Goal: Task Accomplishment & Management: Manage account settings

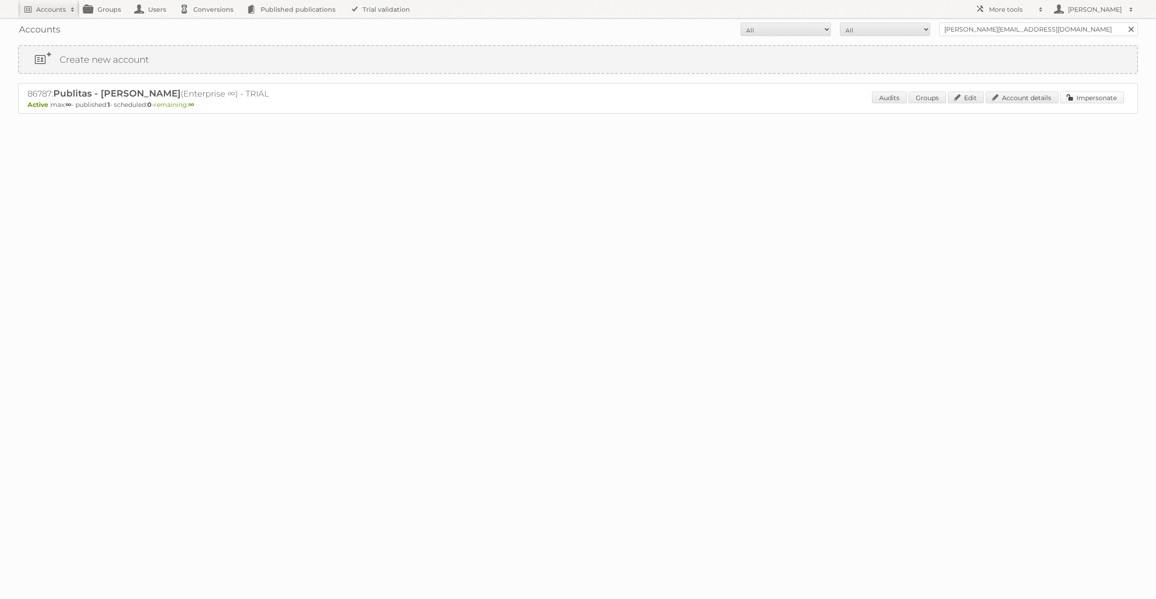
click at [1079, 100] on link "Impersonate" at bounding box center [1092, 98] width 64 height 12
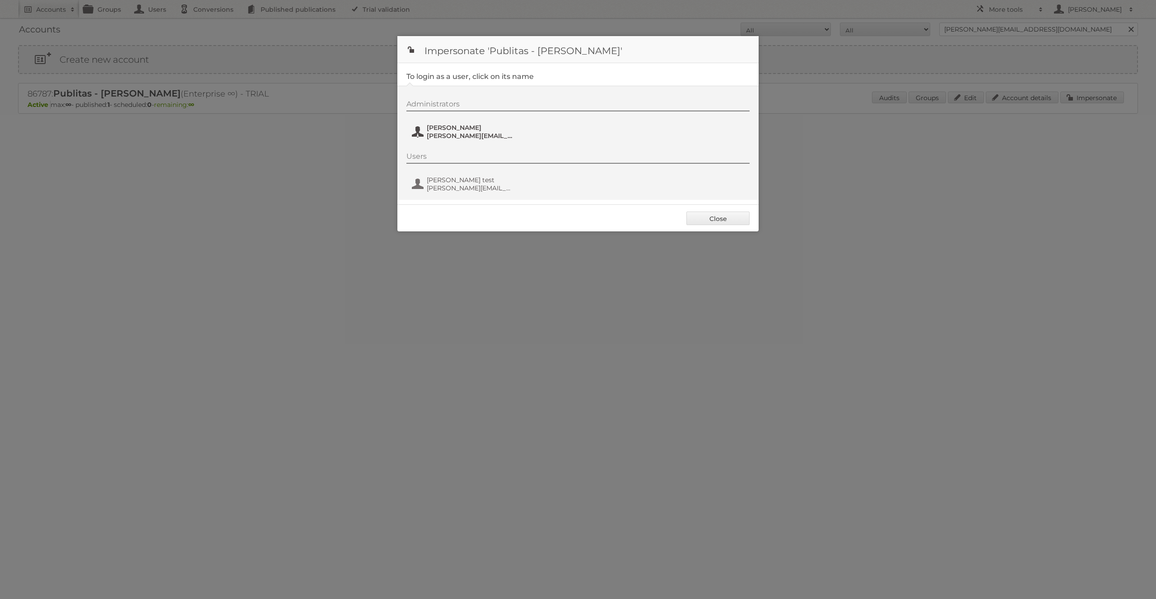
click at [445, 136] on span "jose@publitas.com" at bounding box center [471, 136] width 88 height 8
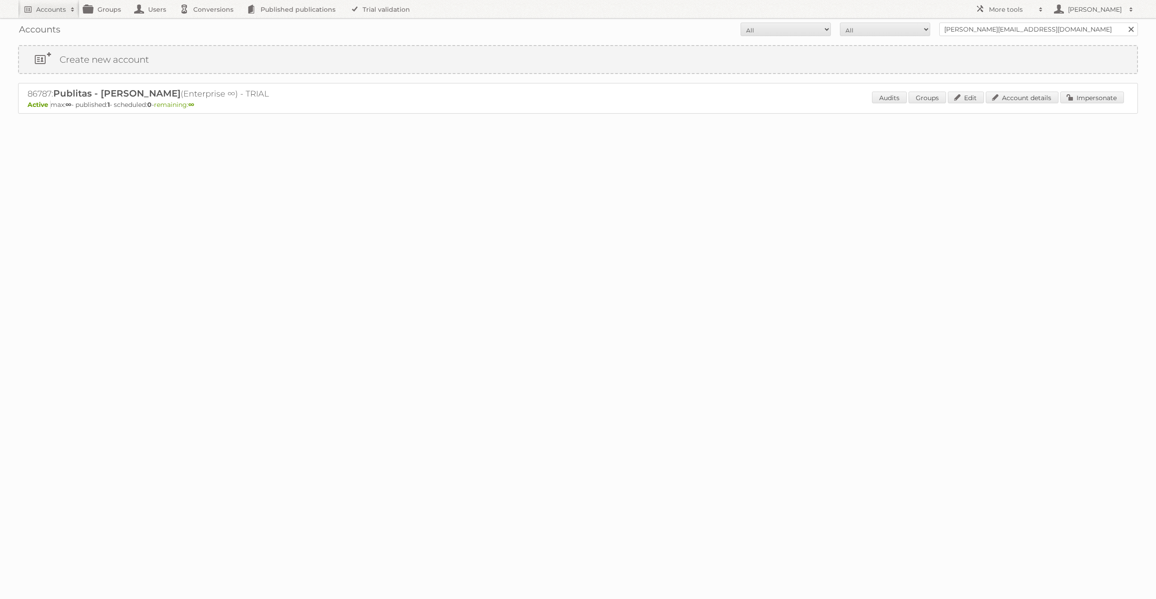
click at [112, 87] on div "86787: Publitas - José Marques (Enterprise ∞) - TRIAL Active max: ∞ - published…" at bounding box center [577, 98] width 1119 height 31
click at [961, 20] on div "Accounts All Active Expired Pending All Paid Trials Self service jose@publitas.…" at bounding box center [577, 29] width 1119 height 23
click at [962, 23] on input "jose@publitas.com" at bounding box center [1038, 30] width 199 height 14
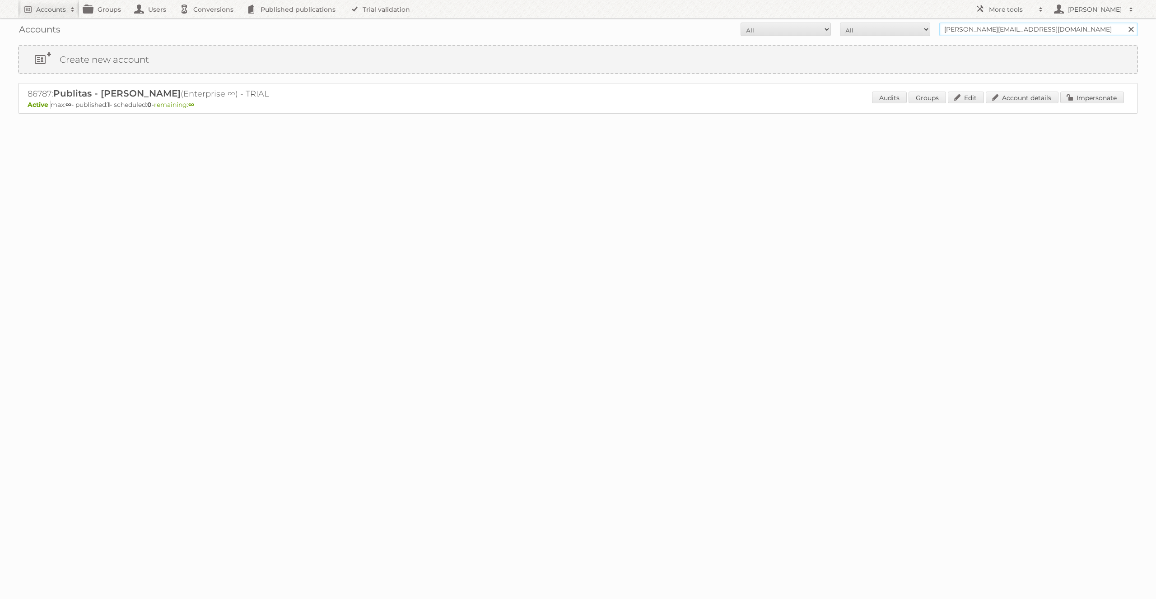
click at [962, 23] on input "jose@publitas.com" at bounding box center [1038, 30] width 199 height 14
type input "tfg"
click at [1124, 23] on input "Search" at bounding box center [1131, 30] width 14 height 14
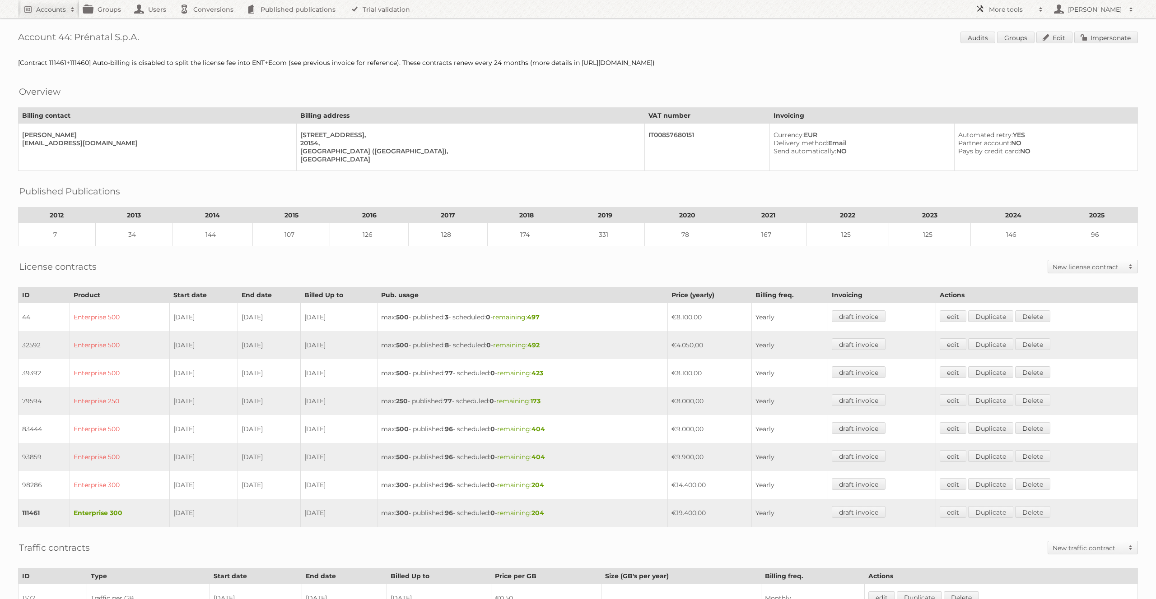
click at [1003, 15] on link "More tools" at bounding box center [1009, 9] width 77 height 18
click at [987, 123] on link "Beta Features" at bounding box center [1015, 120] width 89 height 14
click at [953, 509] on link "edit" at bounding box center [952, 512] width 27 height 12
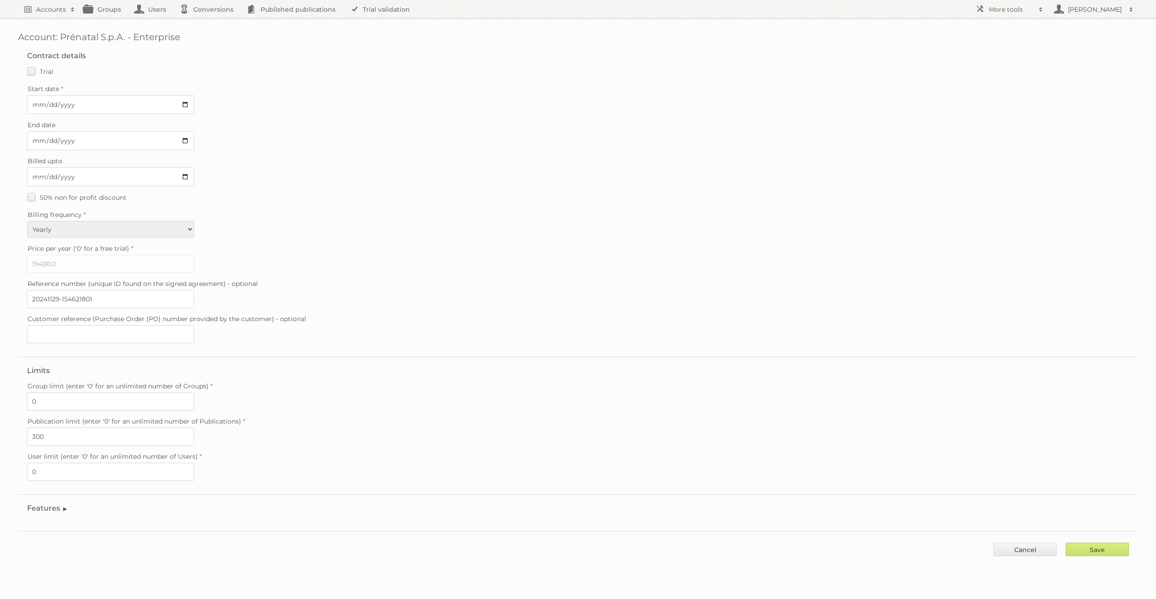
click at [35, 505] on fieldset "Features Enable accessibility text Enable account tree structure Enable analyti…" at bounding box center [577, 511] width 1119 height 32
click at [37, 504] on legend "Features" at bounding box center [47, 508] width 41 height 9
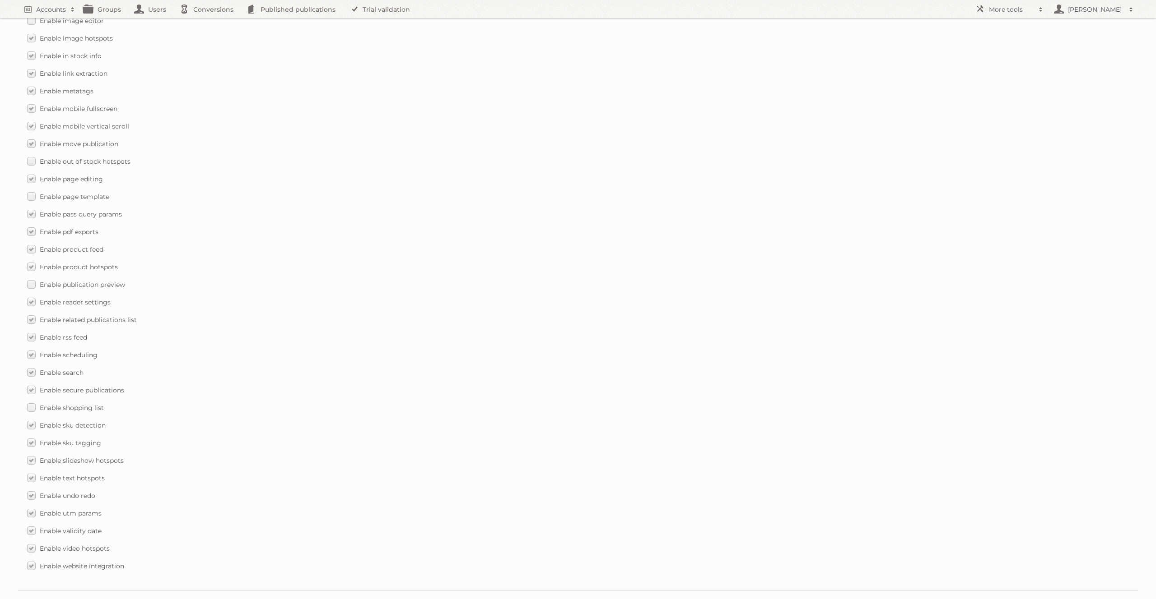
scroll to position [1051, 0]
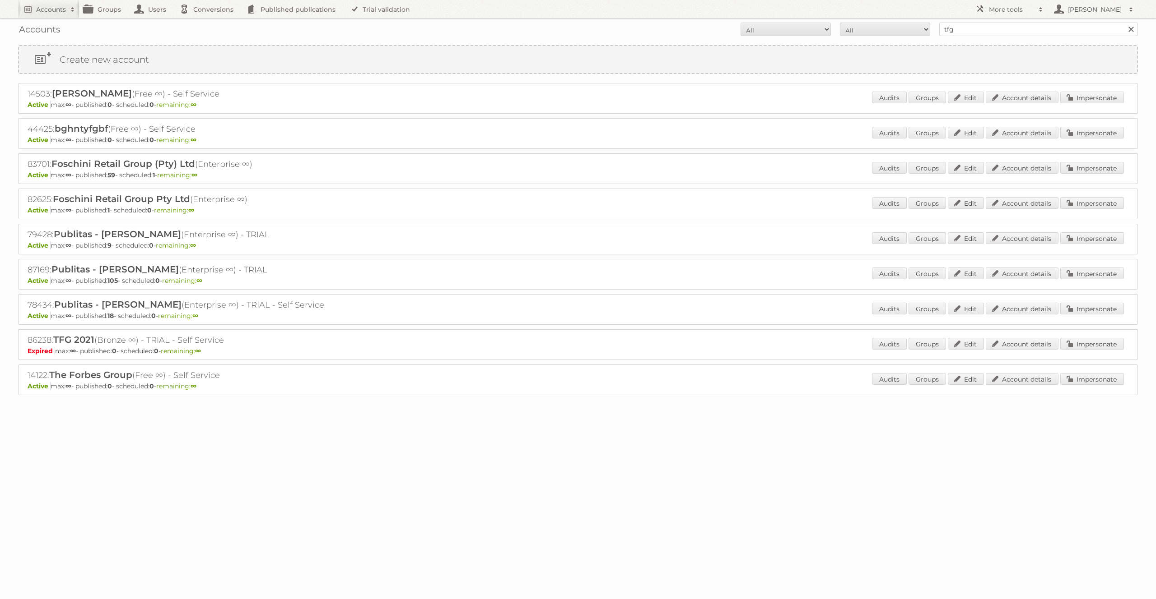
click at [58, 343] on span "TFG 2021" at bounding box center [73, 339] width 41 height 11
click at [70, 374] on span "The Forbes Group" at bounding box center [90, 375] width 83 height 11
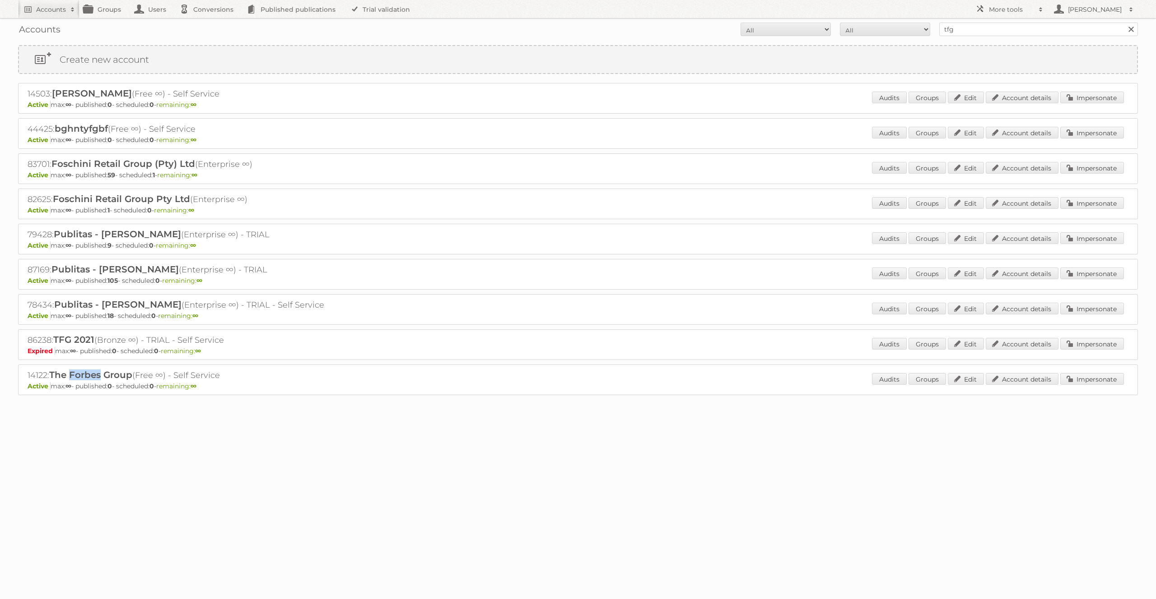
click at [70, 374] on span "The Forbes Group" at bounding box center [90, 375] width 83 height 11
click at [544, 442] on div at bounding box center [578, 450] width 1156 height 18
click at [98, 375] on span "The Forbes Group" at bounding box center [90, 375] width 83 height 11
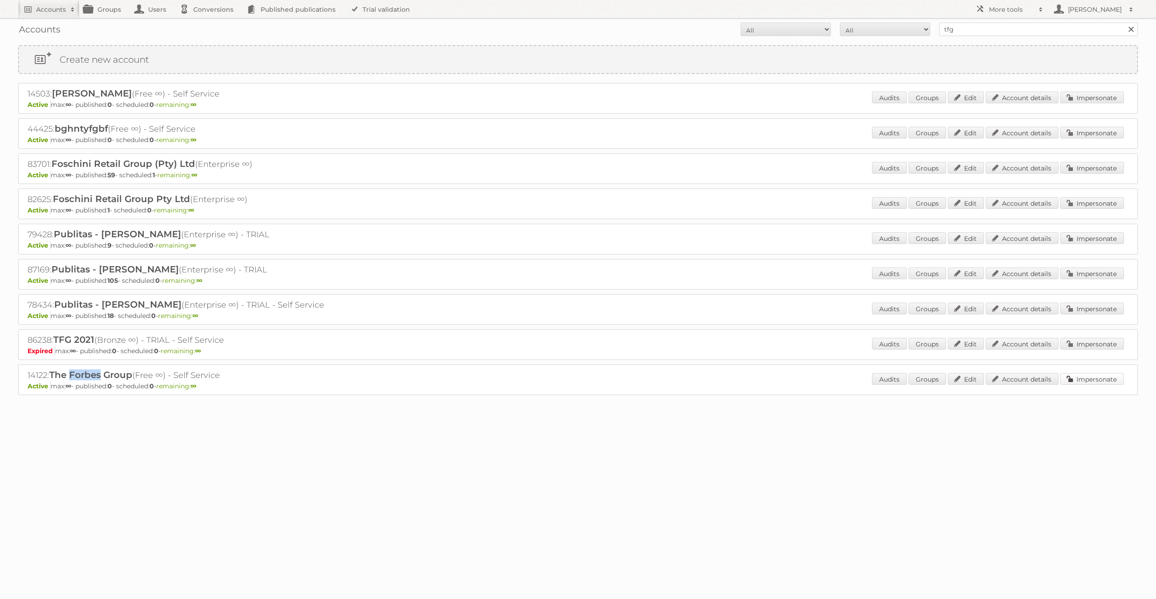
click at [1086, 377] on link "Impersonate" at bounding box center [1092, 379] width 64 height 12
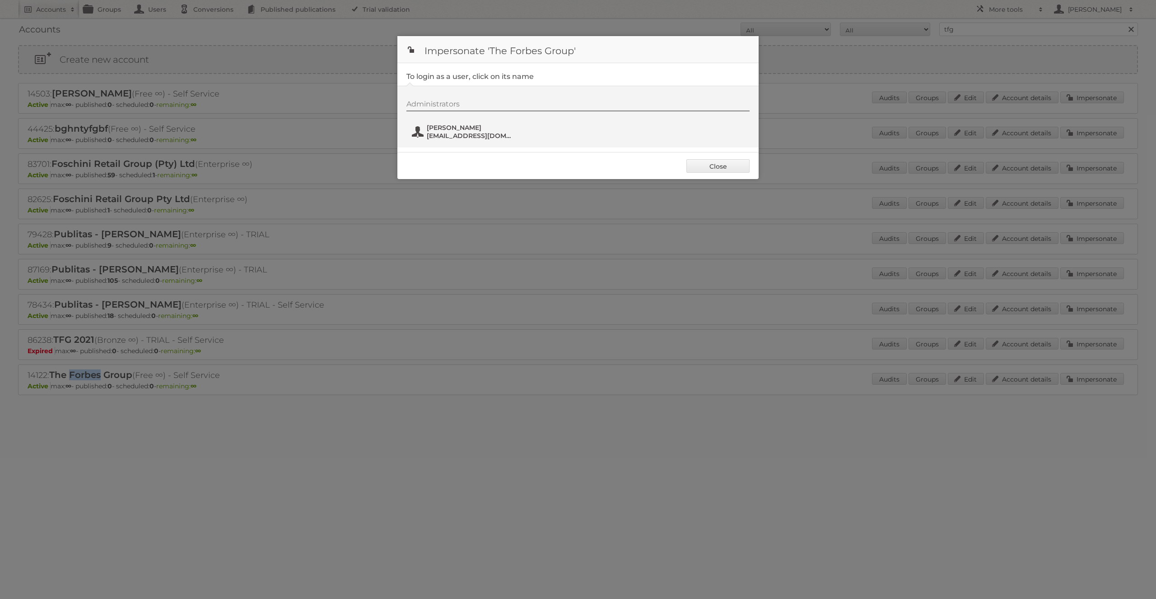
click at [449, 132] on span "jessicaforbes@tfgrouponline.com" at bounding box center [471, 136] width 88 height 8
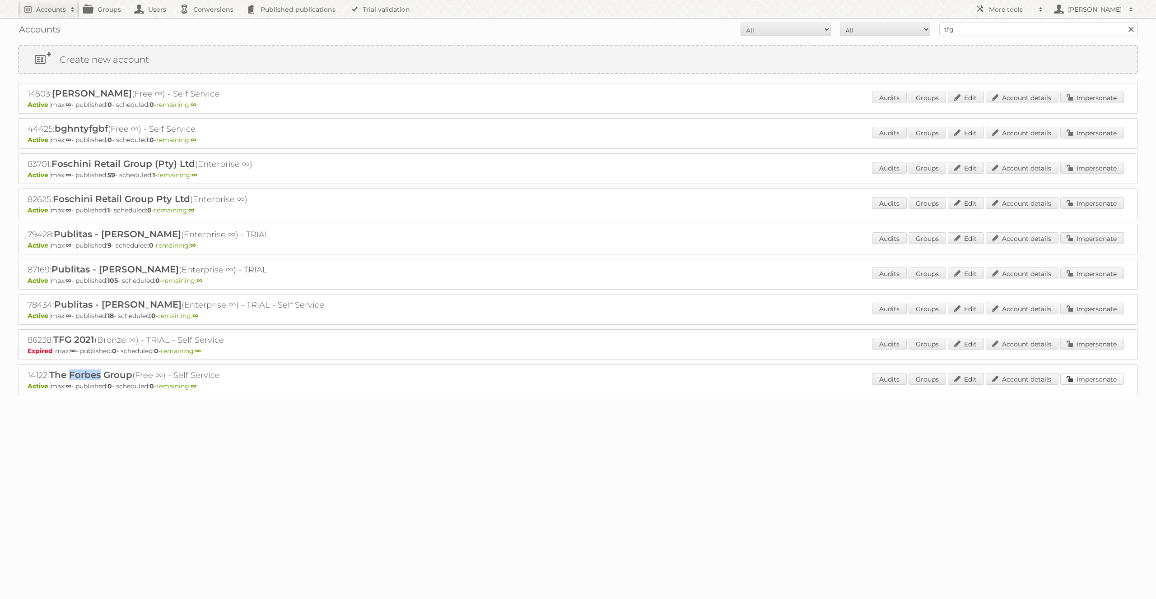
click at [1101, 375] on link "Impersonate" at bounding box center [1092, 379] width 64 height 12
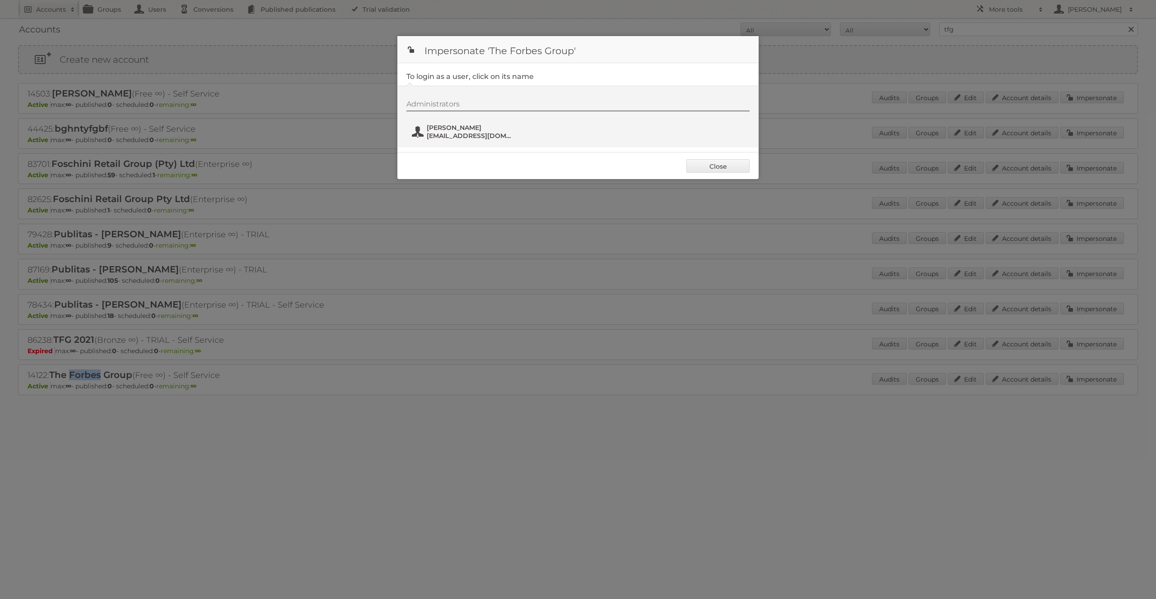
click at [441, 130] on span "Jessica Forbes" at bounding box center [471, 128] width 88 height 8
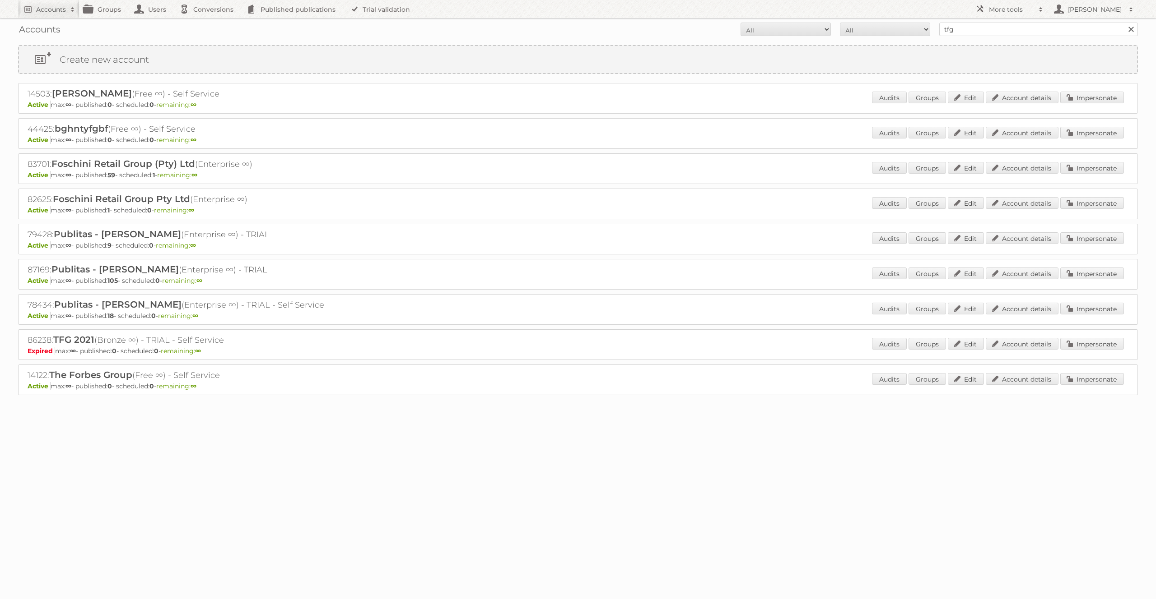
click at [72, 338] on span "TFG 2021" at bounding box center [73, 339] width 41 height 11
click at [335, 348] on p "Expired max: ∞ - published: 0 - scheduled: 0 - remaining: ∞" at bounding box center [578, 351] width 1101 height 8
click at [1030, 31] on input "tfg" at bounding box center [1038, 30] width 199 height 14
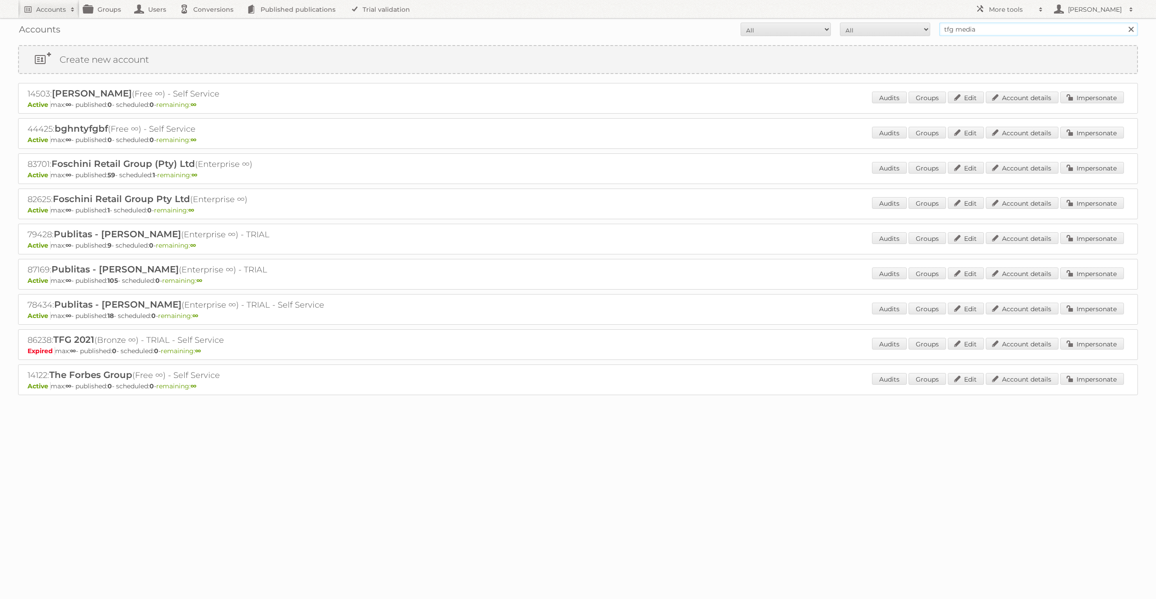
type input "tfg media"
click at [1124, 23] on input "Search" at bounding box center [1131, 30] width 14 height 14
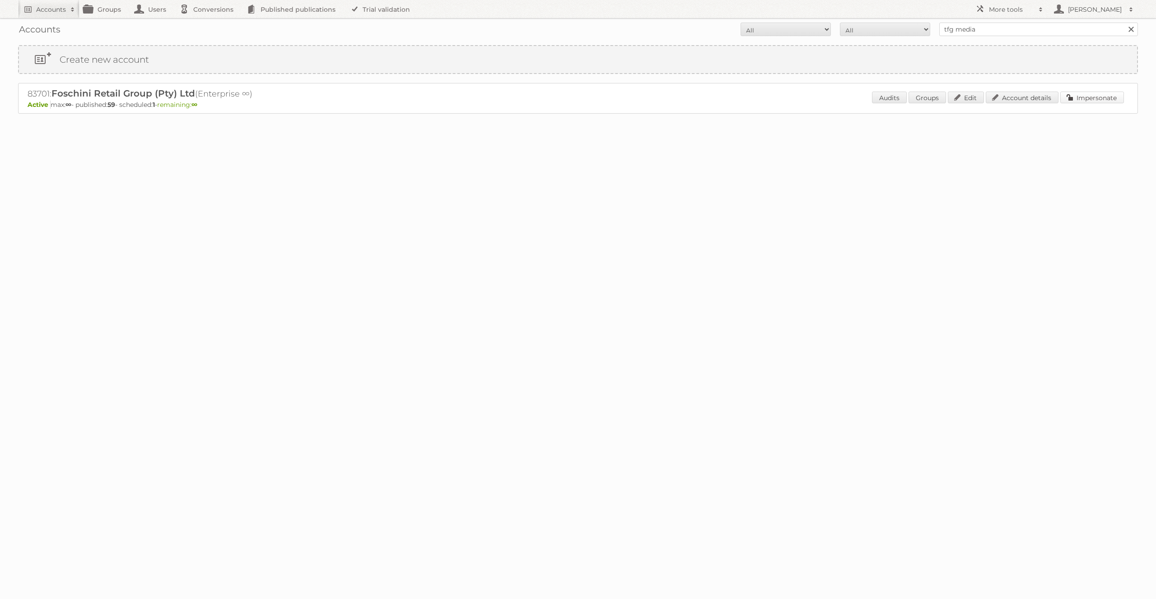
click at [1083, 100] on link "Impersonate" at bounding box center [1092, 98] width 64 height 12
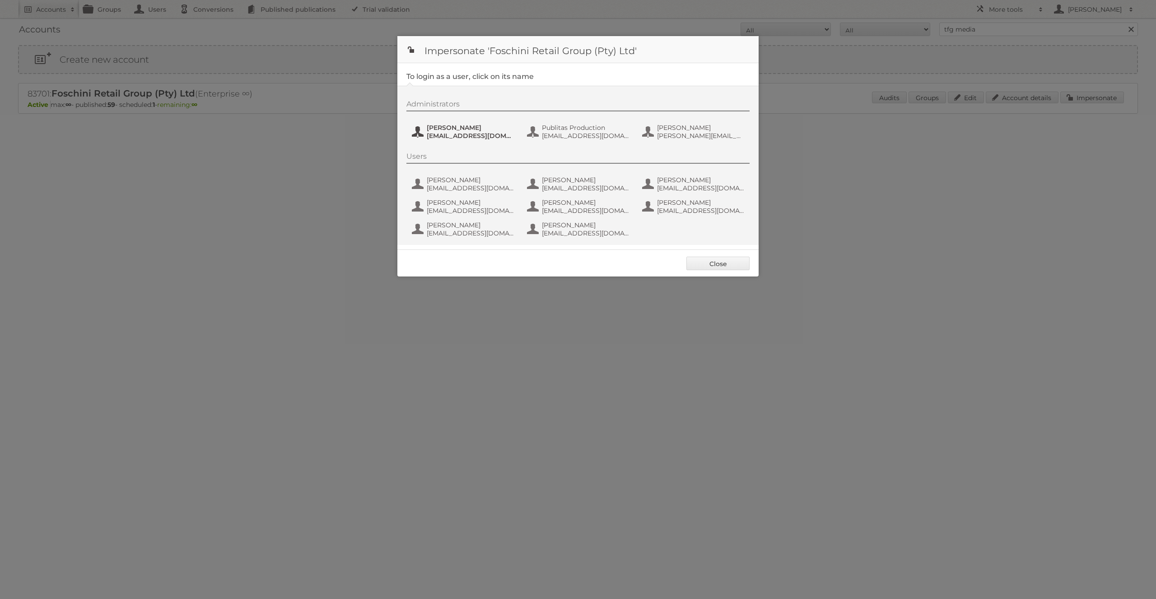
click at [424, 130] on button "Jeanne de Wet jeanned@tfg.co.za" at bounding box center [464, 132] width 106 height 18
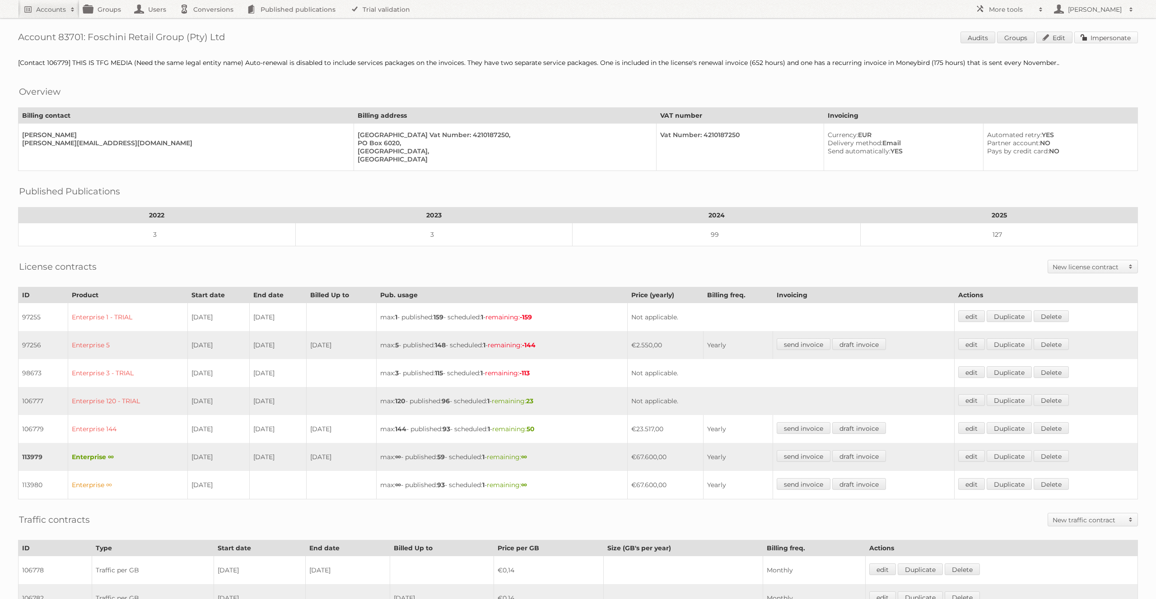
click at [1083, 37] on link "Impersonate" at bounding box center [1106, 38] width 64 height 12
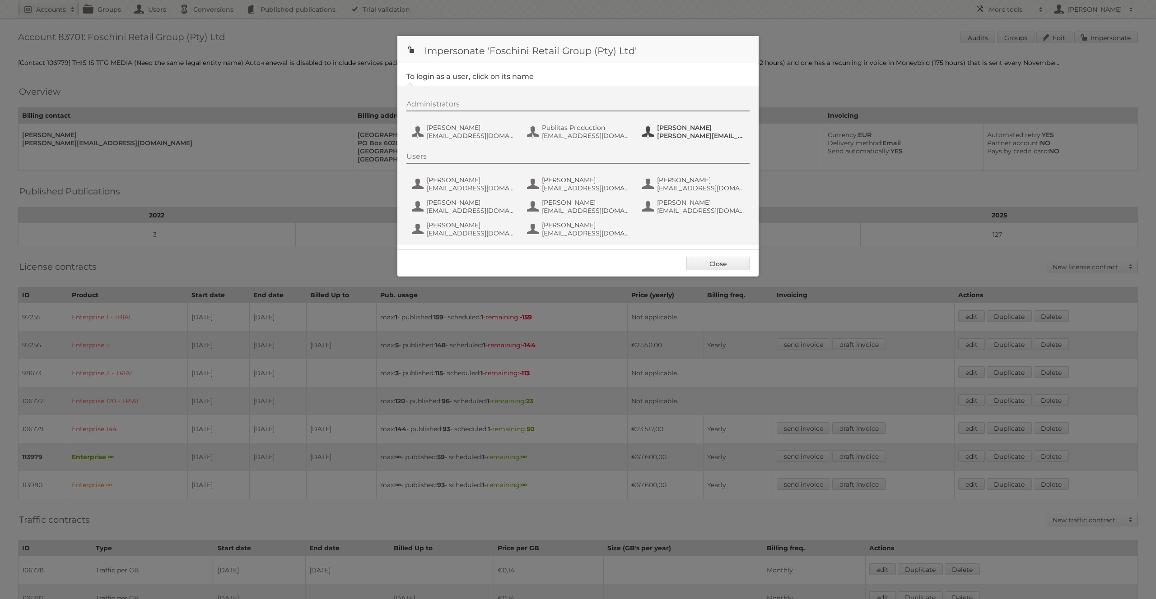
click at [663, 134] on span "[PERSON_NAME][EMAIL_ADDRESS][DOMAIN_NAME]" at bounding box center [701, 136] width 88 height 8
